Goal: Task Accomplishment & Management: Complete application form

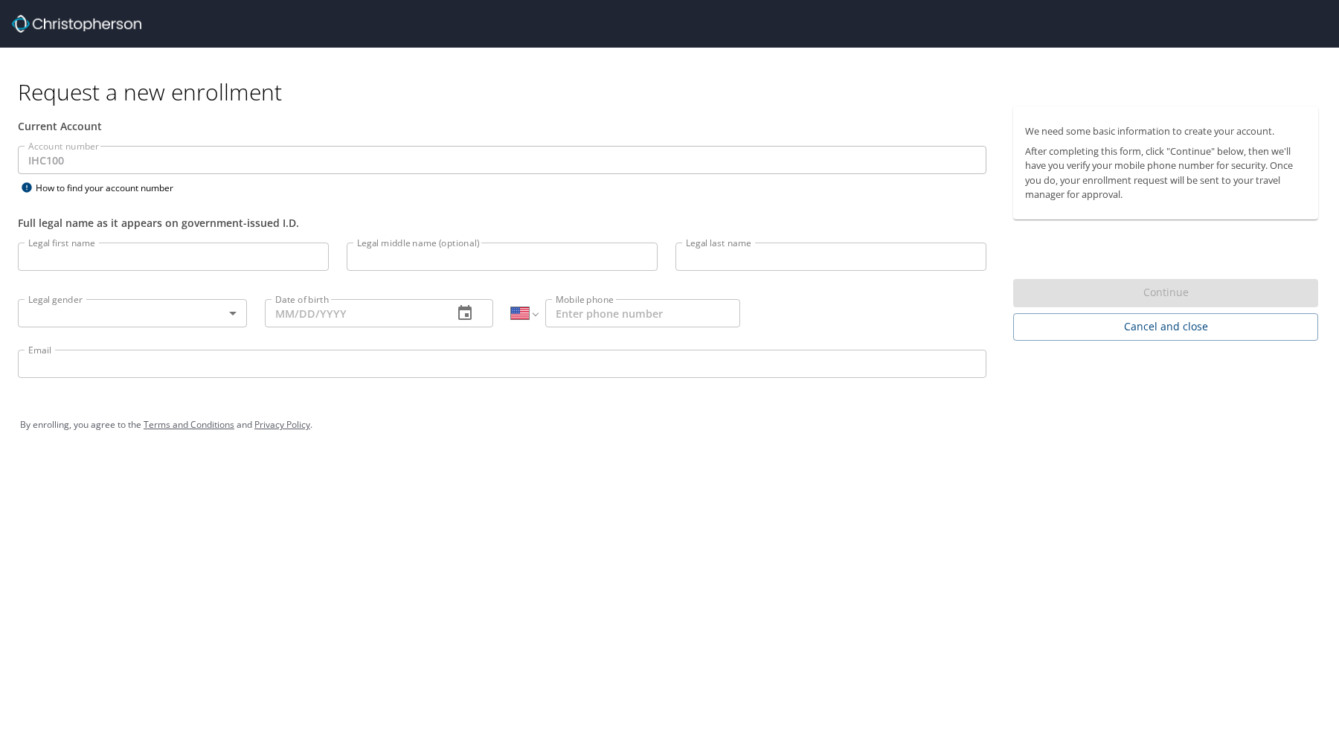
select select "US"
click at [123, 259] on input "Legal first name" at bounding box center [173, 256] width 311 height 28
type input "[PERSON_NAME]"
type input "[PHONE_NUMBER]"
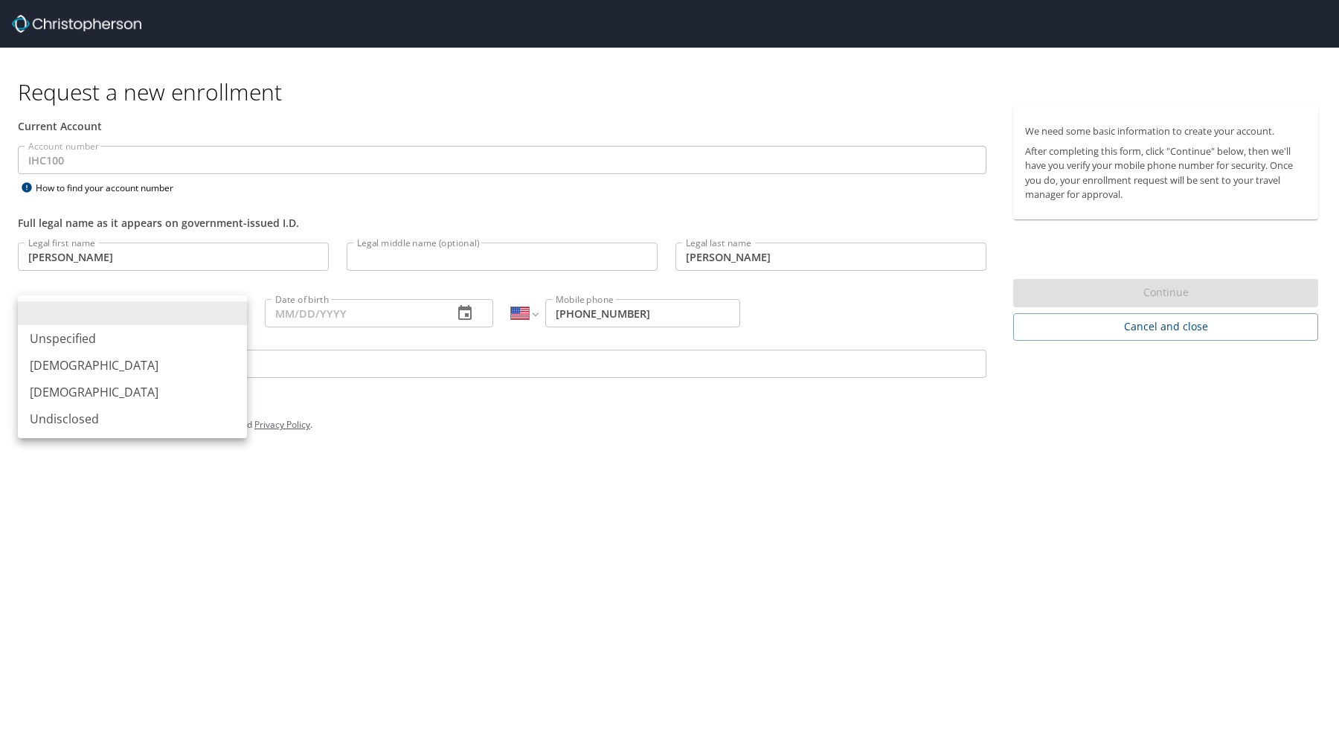
click at [138, 318] on body "Request a new enrollment Current Account Account number IHC100 Account number H…" at bounding box center [669, 373] width 1339 height 747
click at [119, 361] on li "[DEMOGRAPHIC_DATA]" at bounding box center [132, 365] width 229 height 27
type input "[DEMOGRAPHIC_DATA]"
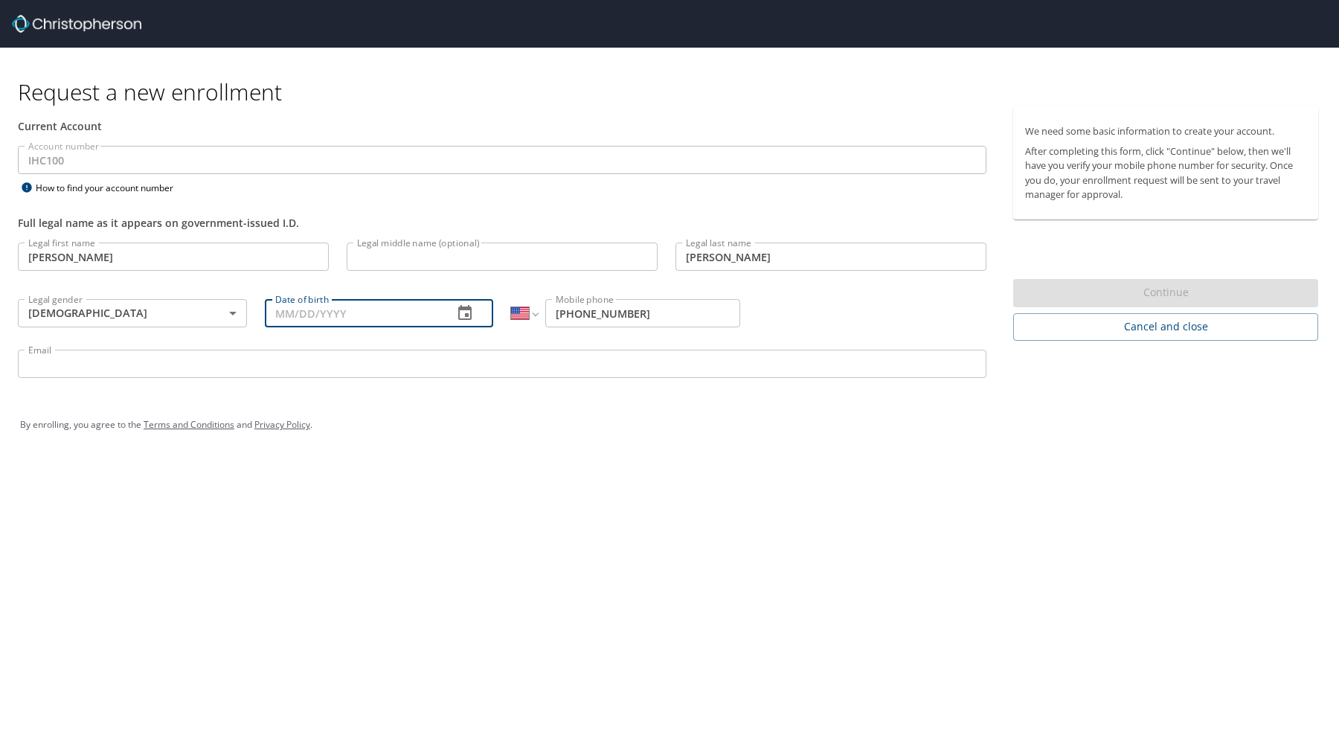
click at [315, 307] on input "Date of birth" at bounding box center [353, 313] width 177 height 28
type input "[DATE]"
click at [360, 425] on div "By enrolling, you agree to the Terms and Conditions and Privacy Policy ." at bounding box center [669, 424] width 1298 height 37
click at [183, 364] on input "Email" at bounding box center [502, 364] width 968 height 28
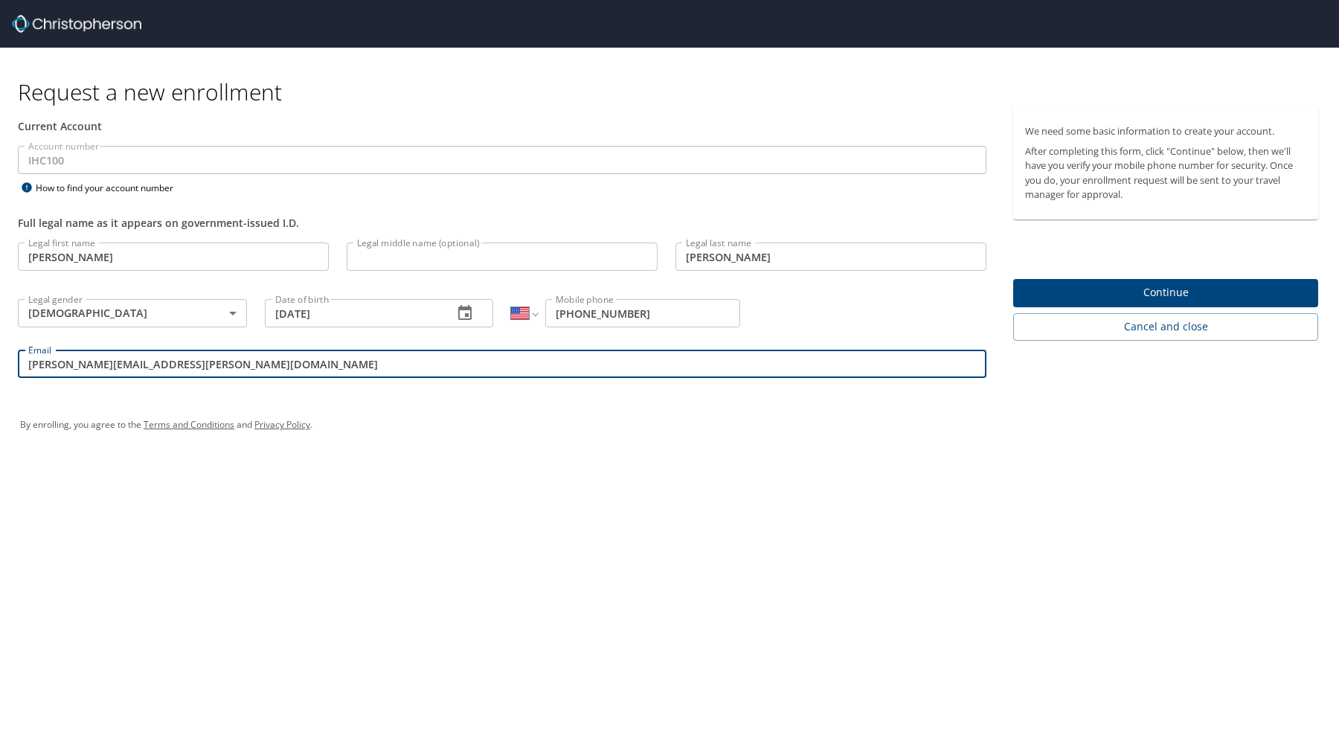
click at [123, 366] on input "[PERSON_NAME][EMAIL_ADDRESS][PERSON_NAME][DOMAIN_NAME]" at bounding box center [502, 364] width 968 height 28
type input "[PERSON_NAME][EMAIL_ADDRESS][PERSON_NAME][DOMAIN_NAME]"
click at [304, 448] on div "By enrolling, you agree to the Terms and Conditions and Privacy Policy ." at bounding box center [669, 424] width 1321 height 67
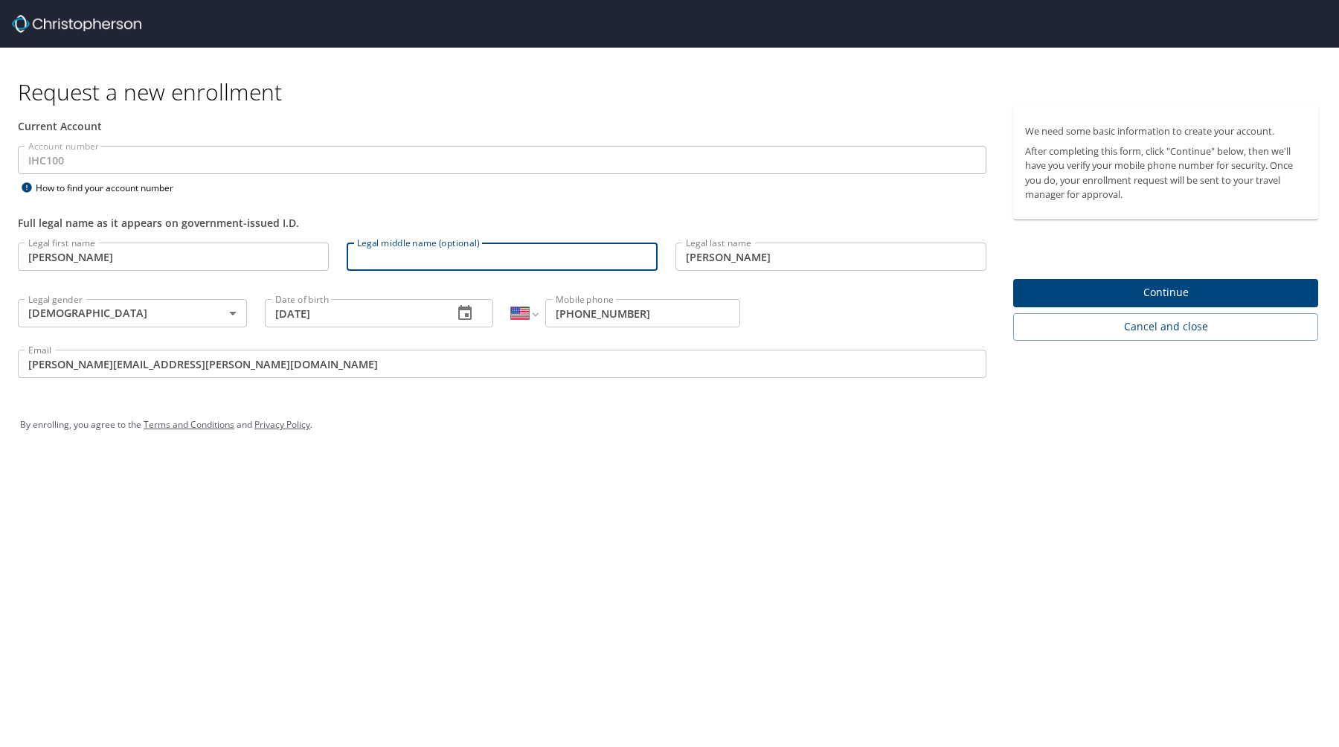
click at [432, 260] on input "Legal middle name (optional)" at bounding box center [502, 256] width 311 height 28
type input "[PERSON_NAME]"
click at [164, 245] on input "[PERSON_NAME]" at bounding box center [173, 256] width 311 height 28
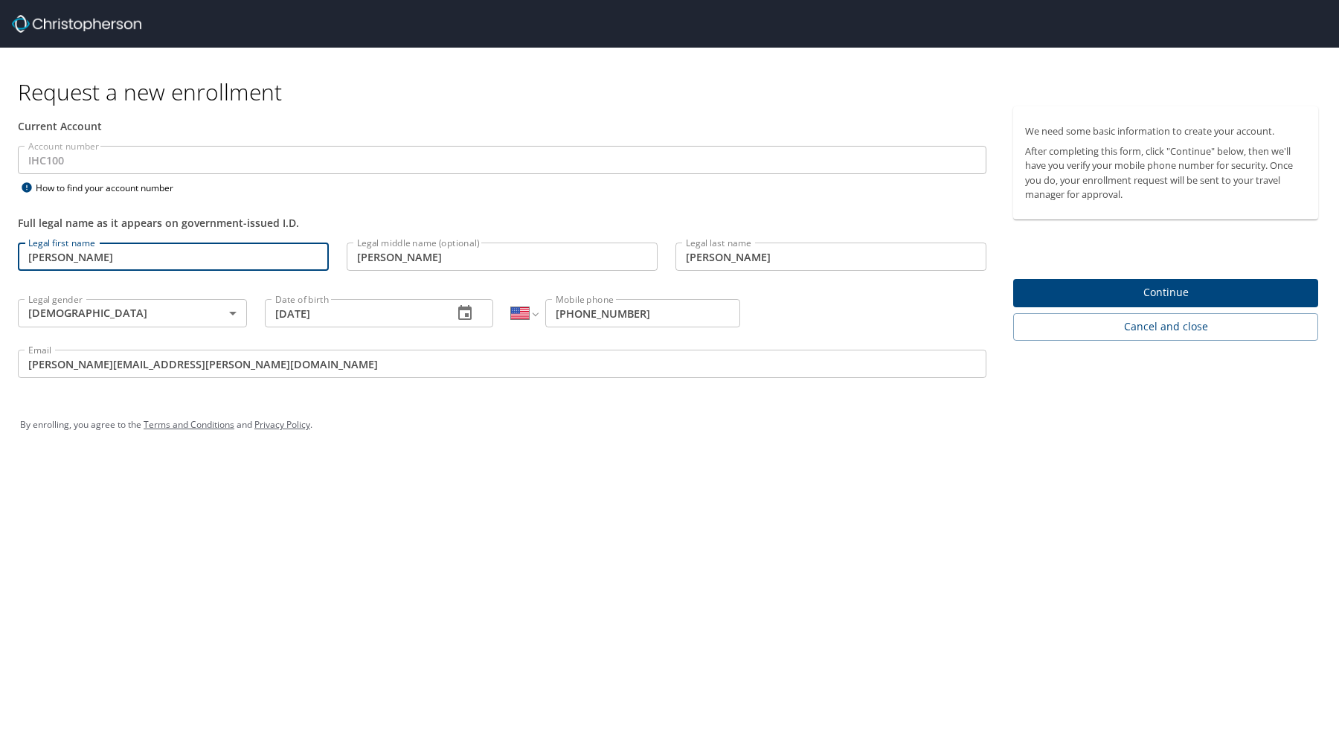
click at [63, 256] on input "[PERSON_NAME]" at bounding box center [173, 256] width 311 height 28
type input "[PERSON_NAME]"
click at [385, 586] on div "Request a new enrollment Current Account Account number IHC100 Account number H…" at bounding box center [669, 373] width 1339 height 747
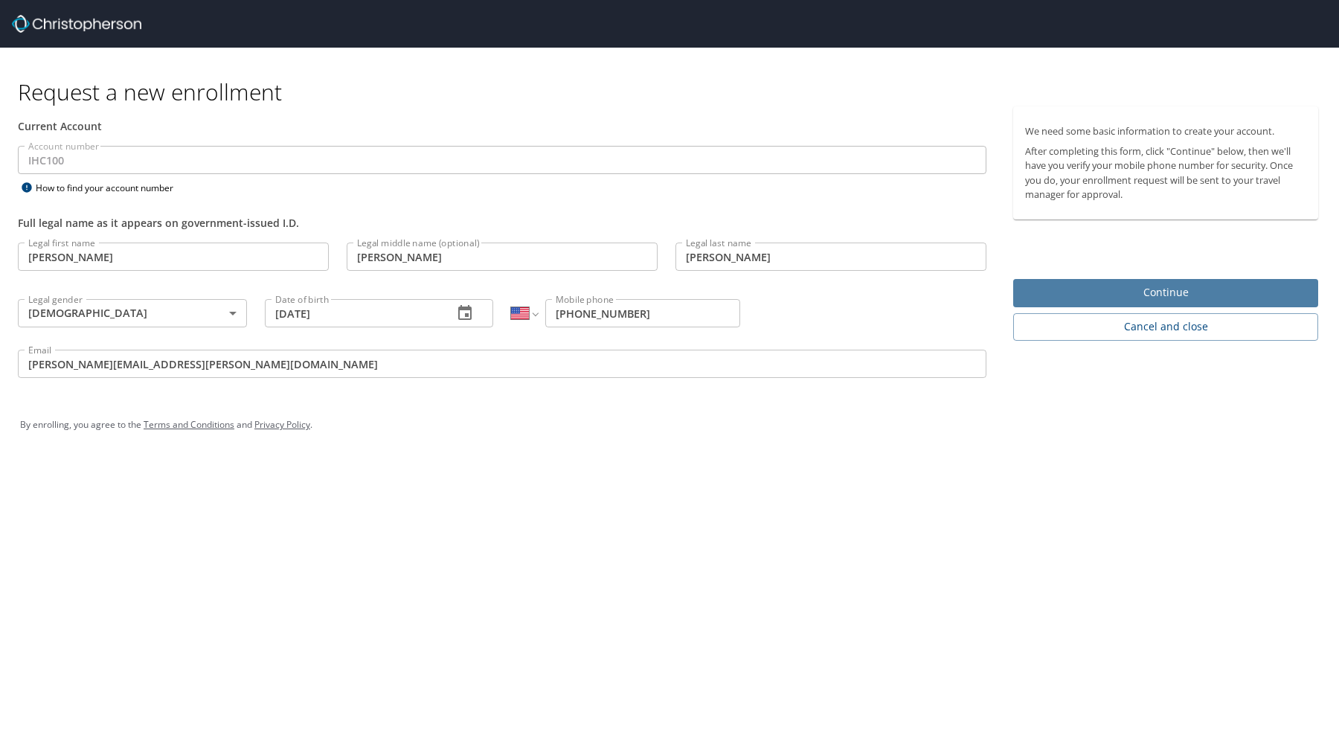
click at [1107, 292] on span "Continue" at bounding box center [1165, 292] width 281 height 19
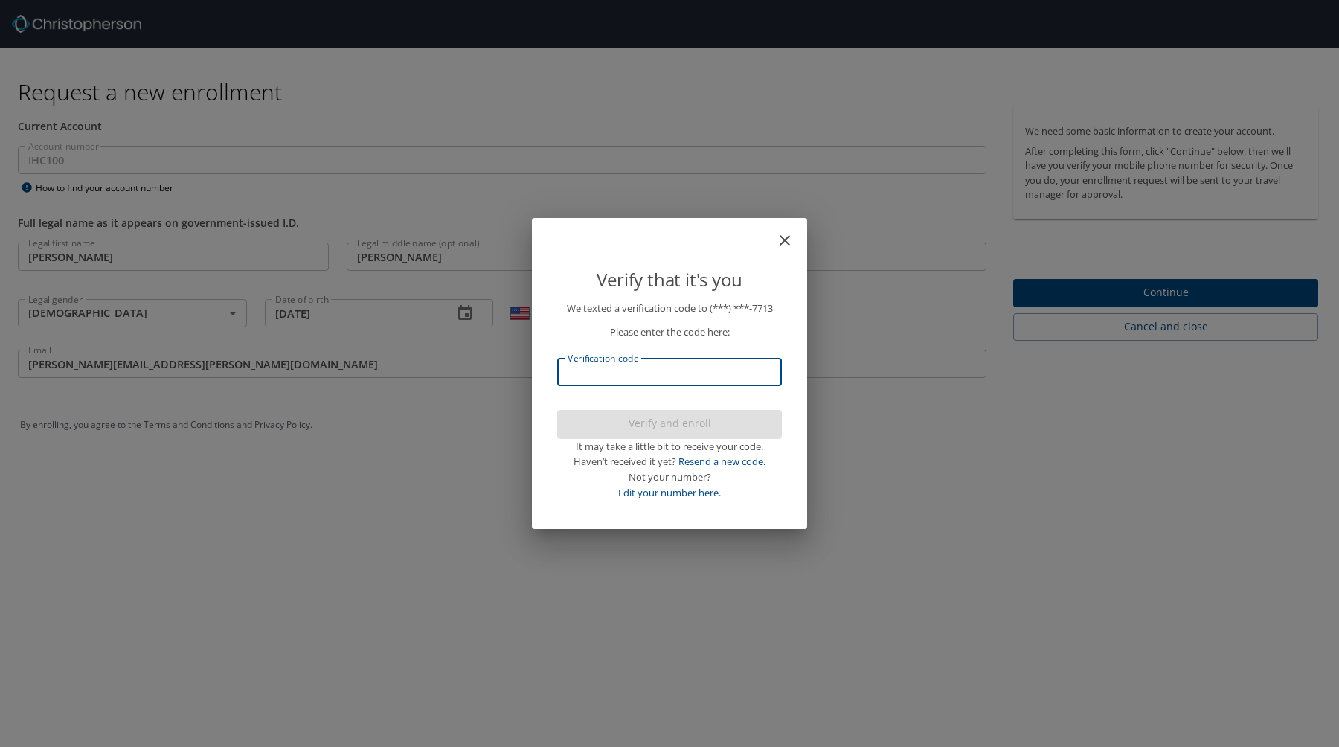
click at [637, 378] on input "Verification code" at bounding box center [669, 372] width 225 height 28
type input "740171"
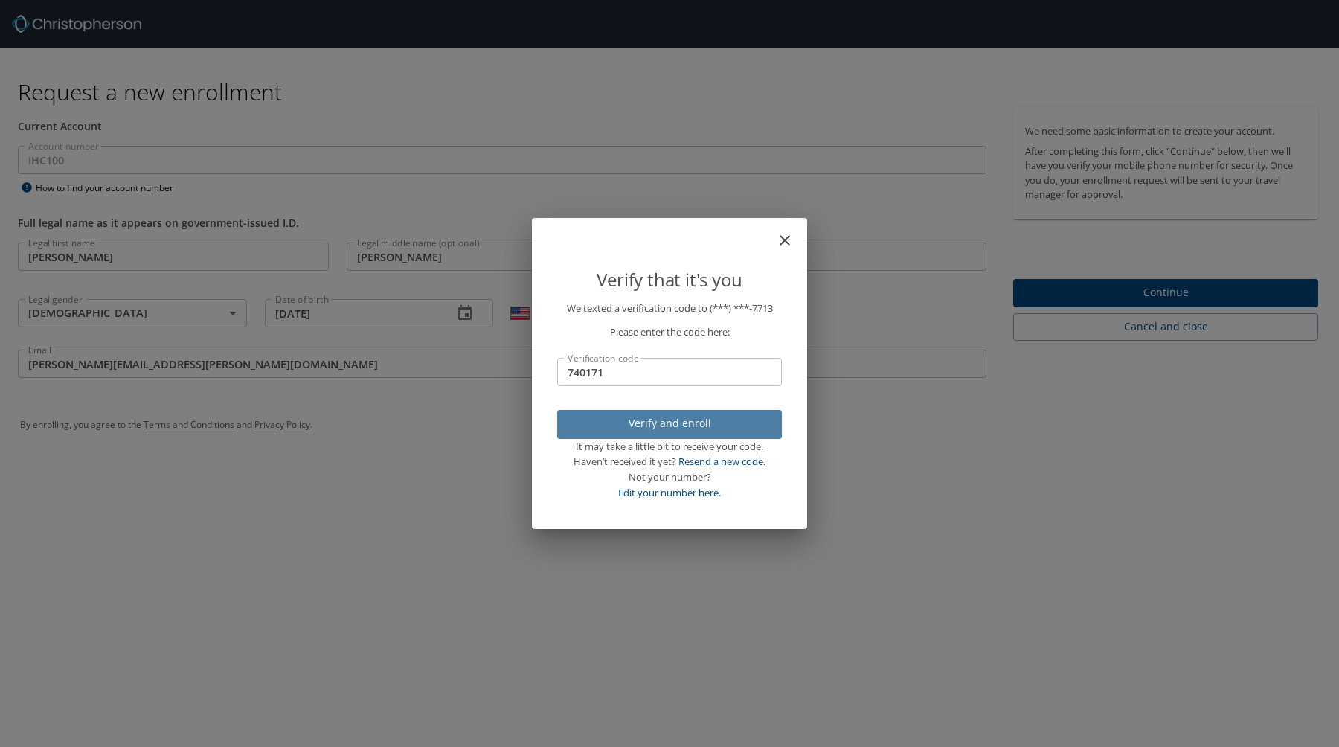
click at [686, 422] on span "Verify and enroll" at bounding box center [669, 423] width 201 height 19
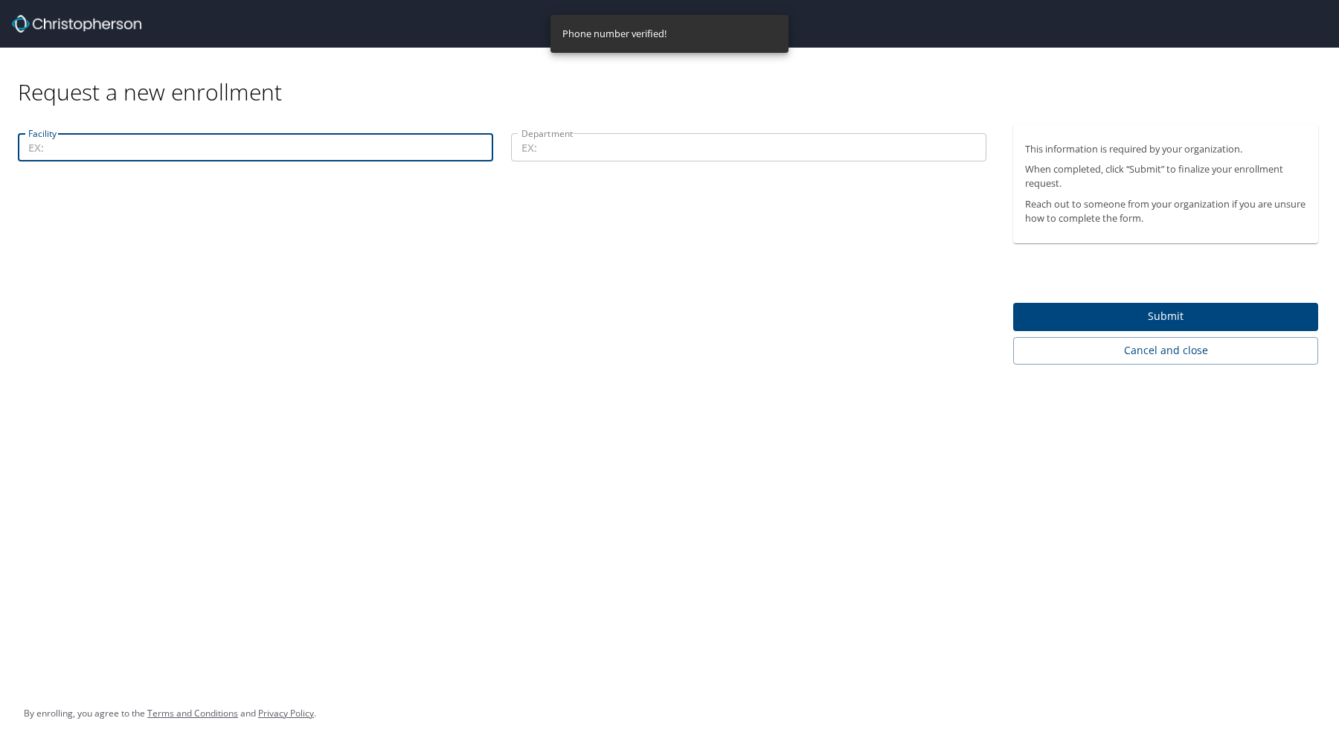
click at [241, 150] on input "Facility" at bounding box center [255, 147] width 475 height 28
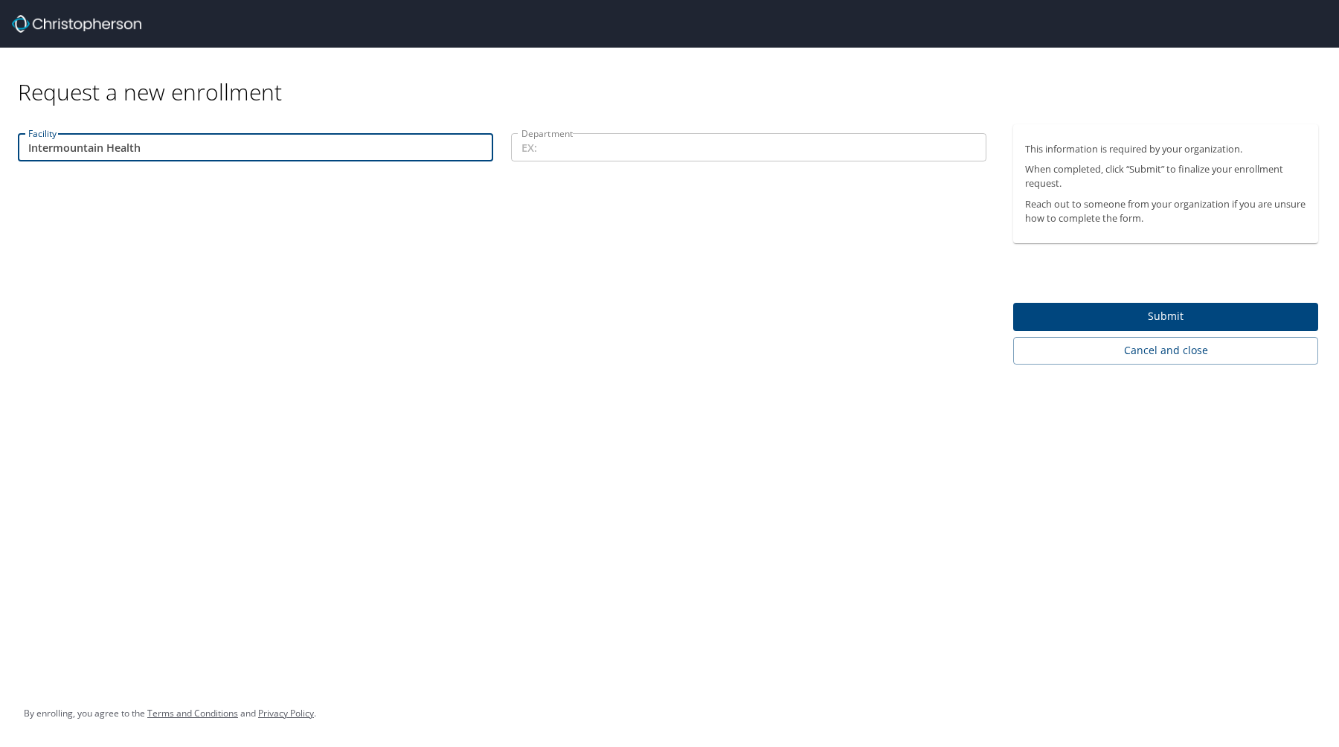
type input "Intermountain Health"
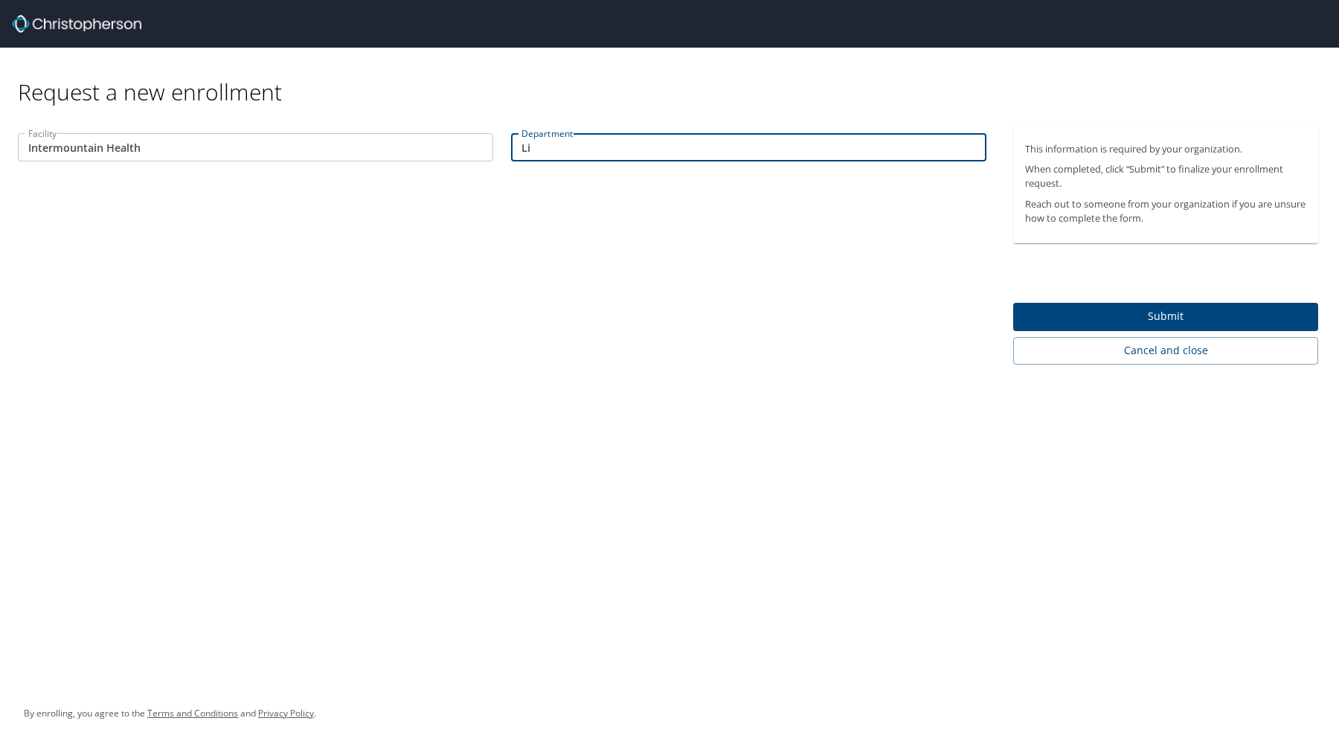
type input "L"
type input "Flight and Ambulance Services"
click at [635, 439] on div "Request a new enrollment Facility Intermountain Health Facility Department Flig…" at bounding box center [669, 373] width 1339 height 747
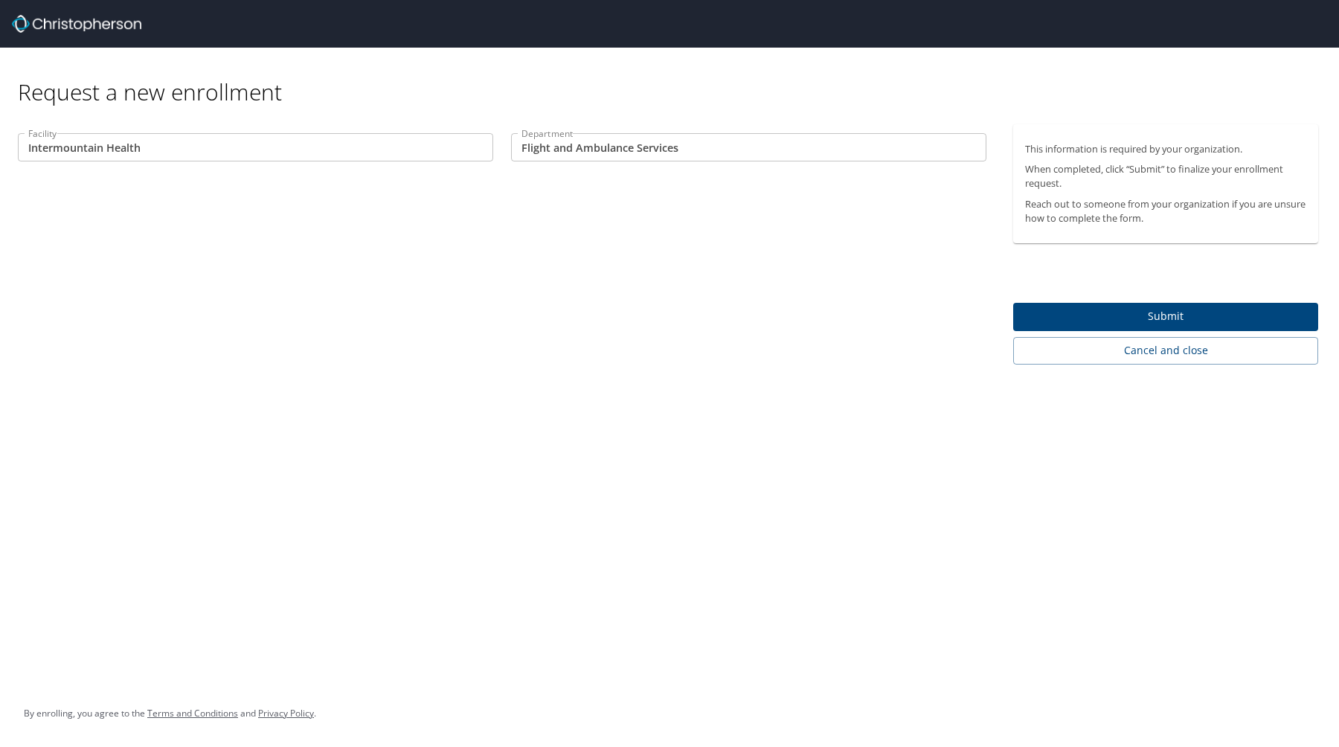
click at [1099, 309] on span "Submit" at bounding box center [1165, 316] width 281 height 19
